Goal: Information Seeking & Learning: Learn about a topic

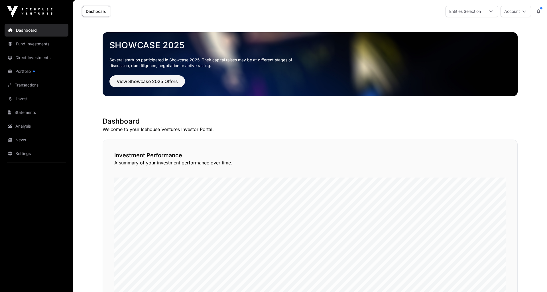
click at [24, 71] on link "Portfolio" at bounding box center [37, 71] width 64 height 13
click at [23, 71] on link "Portfolio" at bounding box center [37, 71] width 64 height 13
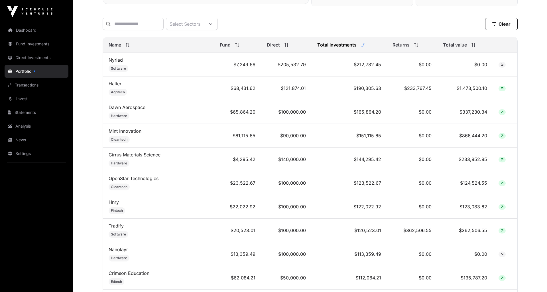
scroll to position [233, 0]
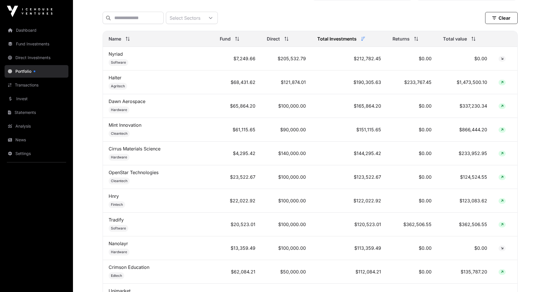
click at [132, 125] on link "Mint Innovation" at bounding box center [125, 125] width 33 height 6
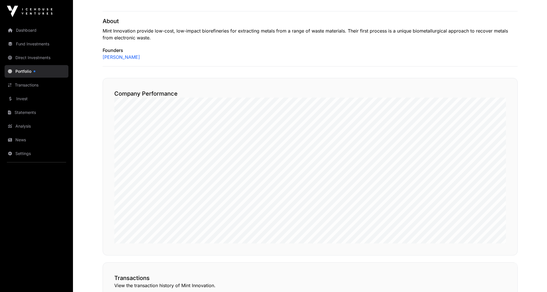
scroll to position [241, 0]
